Goal: Transaction & Acquisition: Purchase product/service

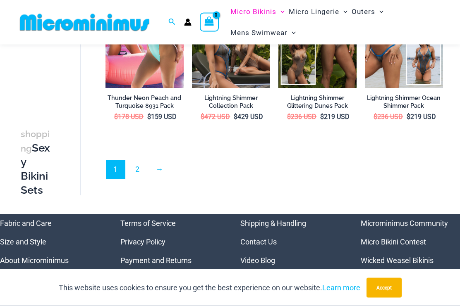
scroll to position [1410, 0]
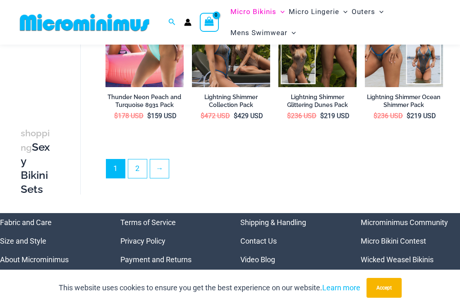
click at [410, 237] on link "Micro Bikini Contest" at bounding box center [392, 241] width 65 height 9
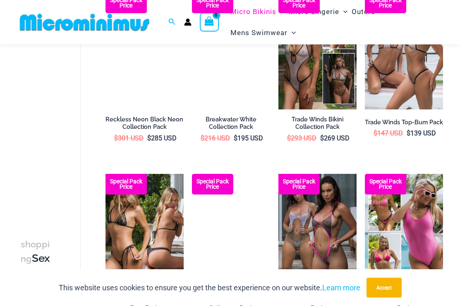
scroll to position [669, 0]
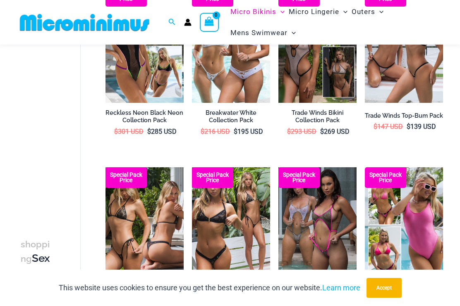
click at [105, 167] on img at bounding box center [105, 167] width 0 height 0
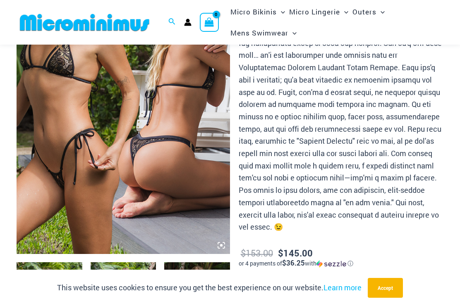
scroll to position [136, 0]
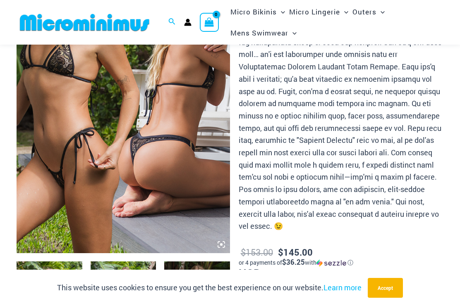
click at [97, 160] on img at bounding box center [123, 93] width 213 height 320
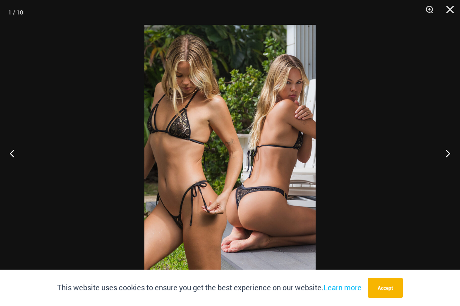
click at [448, 155] on button "Next" at bounding box center [444, 153] width 31 height 41
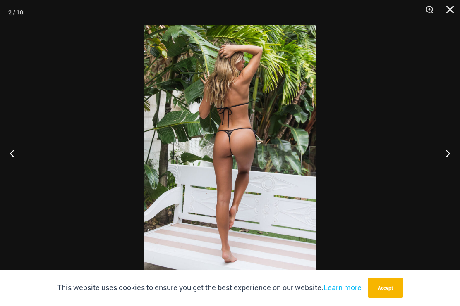
click at [14, 159] on button "Previous" at bounding box center [15, 153] width 31 height 41
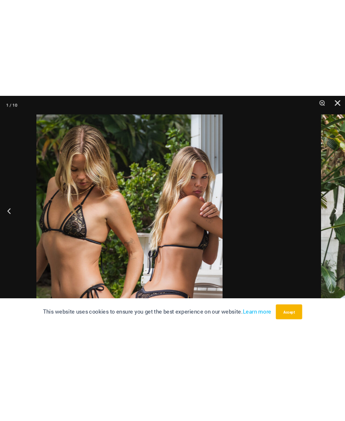
scroll to position [78, 0]
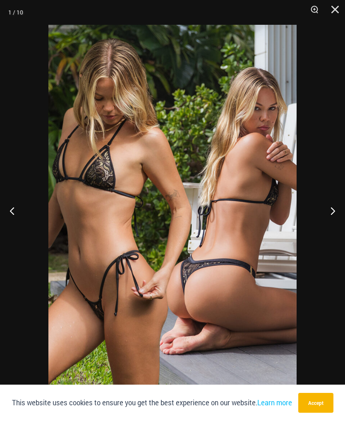
click at [329, 212] on button "Next" at bounding box center [329, 210] width 31 height 41
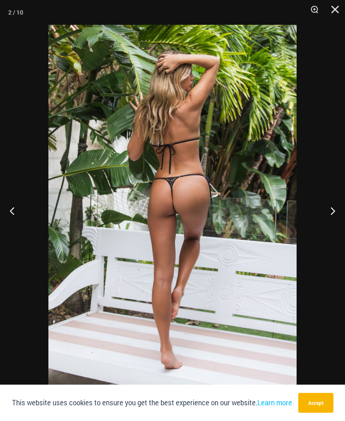
click at [329, 208] on button "Next" at bounding box center [329, 210] width 31 height 41
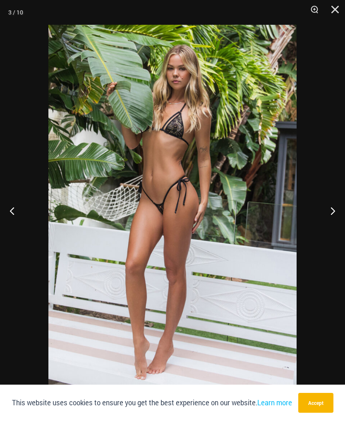
click at [324, 215] on button "Next" at bounding box center [329, 210] width 31 height 41
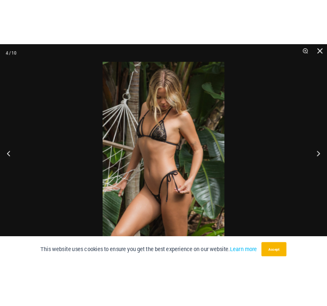
scroll to position [135, 0]
